Goal: Navigation & Orientation: Find specific page/section

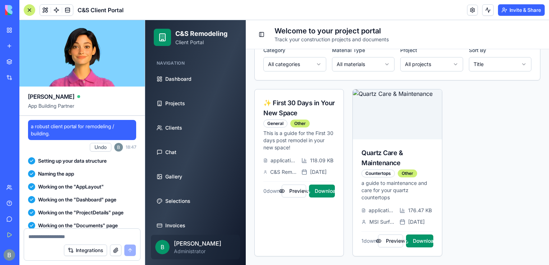
scroll to position [42759, 0]
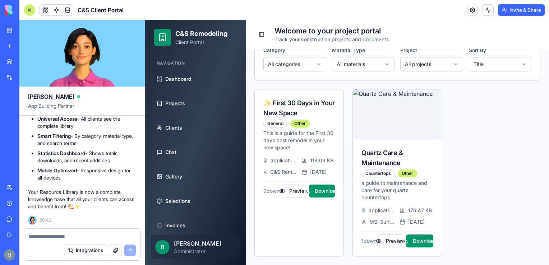
click at [148, 37] on div "C&S Remodeling Client Portal" at bounding box center [195, 37] width 101 height 35
click at [484, 110] on div "✨ First 30 Days in Your New Space General Other This is a guide for the First 3…" at bounding box center [397, 172] width 286 height 167
click at [472, 102] on div "✨ First 30 Days in Your New Space General Other This is a guide for the First 3…" at bounding box center [397, 172] width 286 height 167
click at [27, 26] on link "My Workspace" at bounding box center [16, 30] width 29 height 14
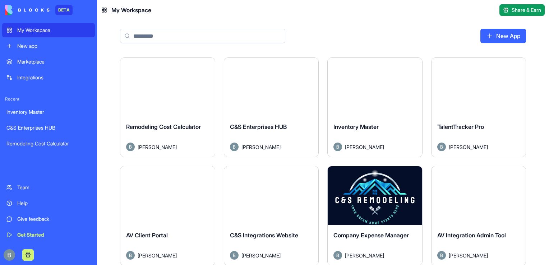
click at [271, 86] on button "Launch" at bounding box center [271, 87] width 54 height 14
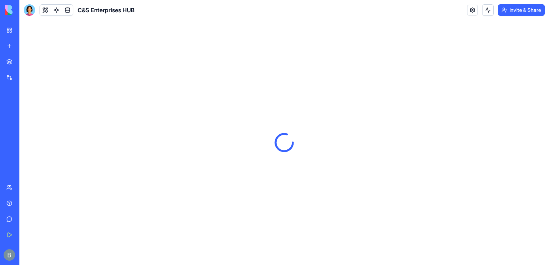
click at [510, 12] on button "Invite & Share" at bounding box center [521, 10] width 47 height 12
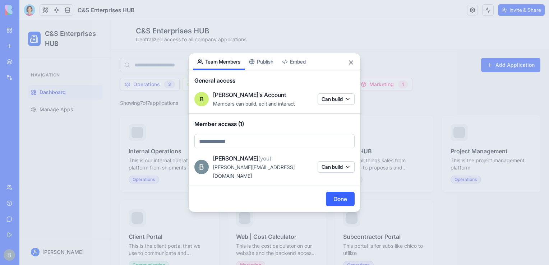
click at [265, 64] on div "Share App Team Members Publish Embed General access B [PERSON_NAME]'s Account M…" at bounding box center [274, 133] width 173 height 160
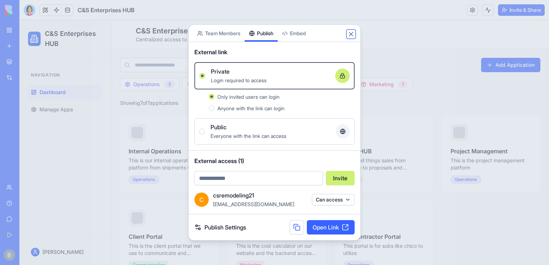
click at [350, 32] on button "Close" at bounding box center [351, 34] width 7 height 7
